Goal: Task Accomplishment & Management: Manage account settings

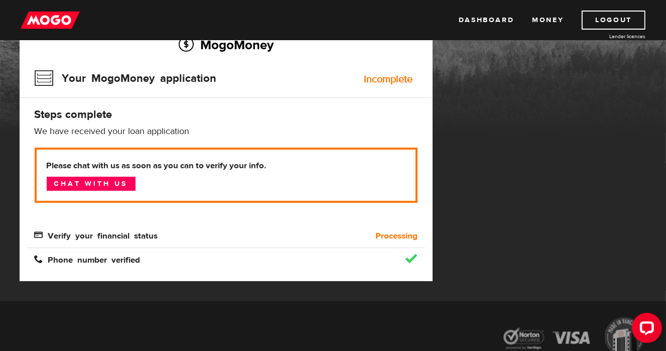
scroll to position [42, 0]
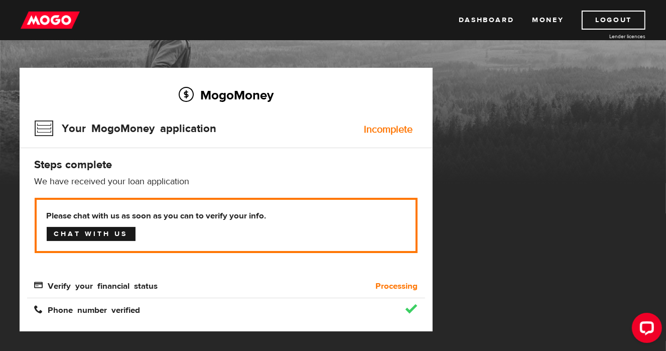
click at [108, 231] on link "Chat with us" at bounding box center [91, 234] width 89 height 14
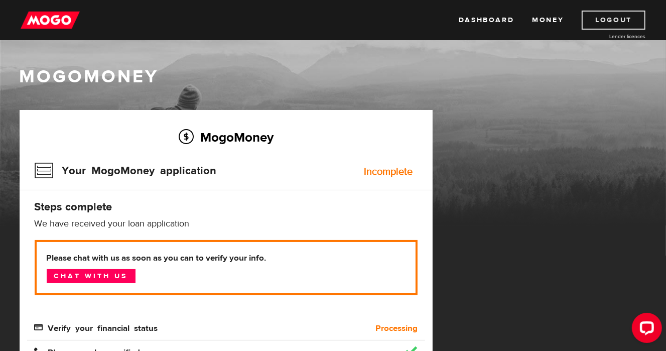
click at [615, 20] on link "Logout" at bounding box center [613, 20] width 64 height 19
